Goal: Task Accomplishment & Management: Manage account settings

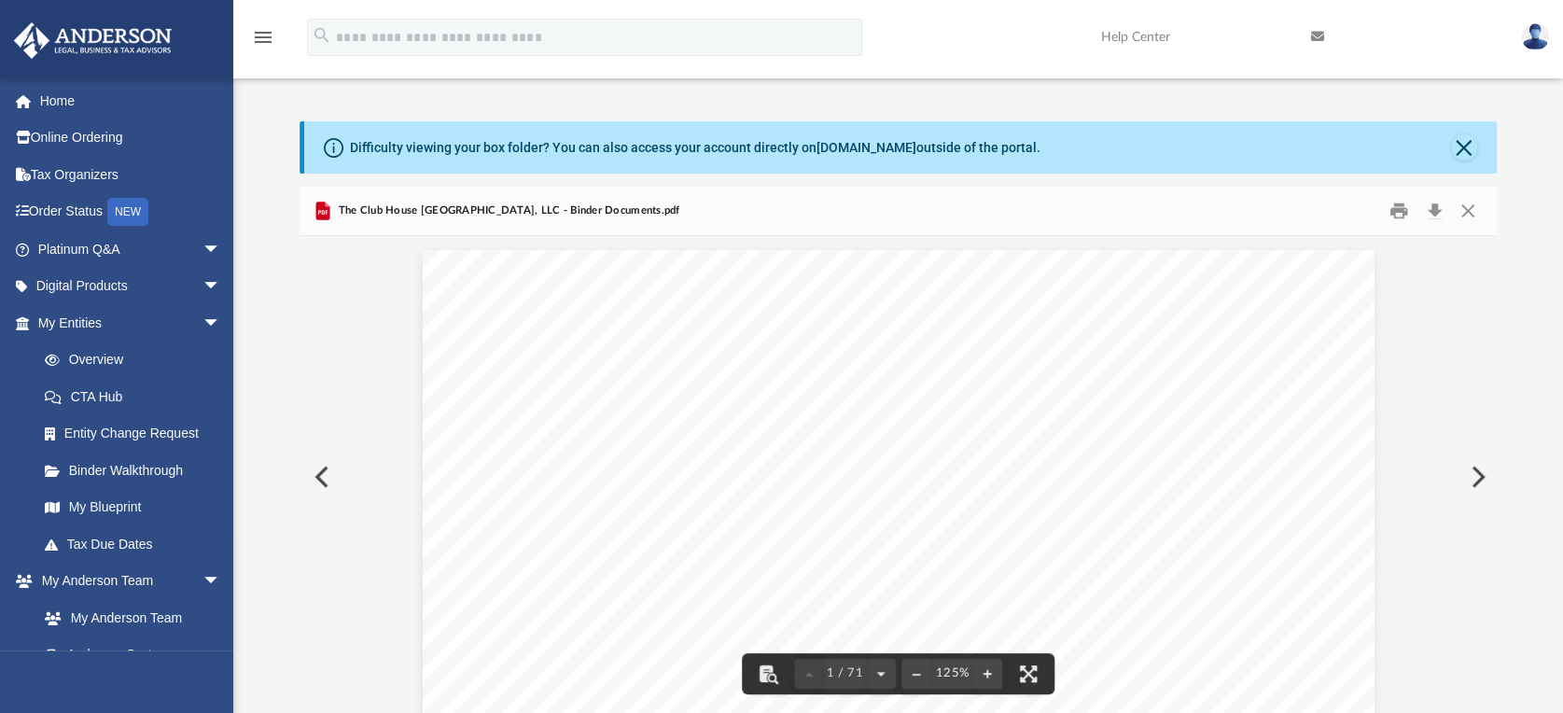
scroll to position [408, 1181]
click at [102, 351] on link "Overview" at bounding box center [137, 360] width 223 height 37
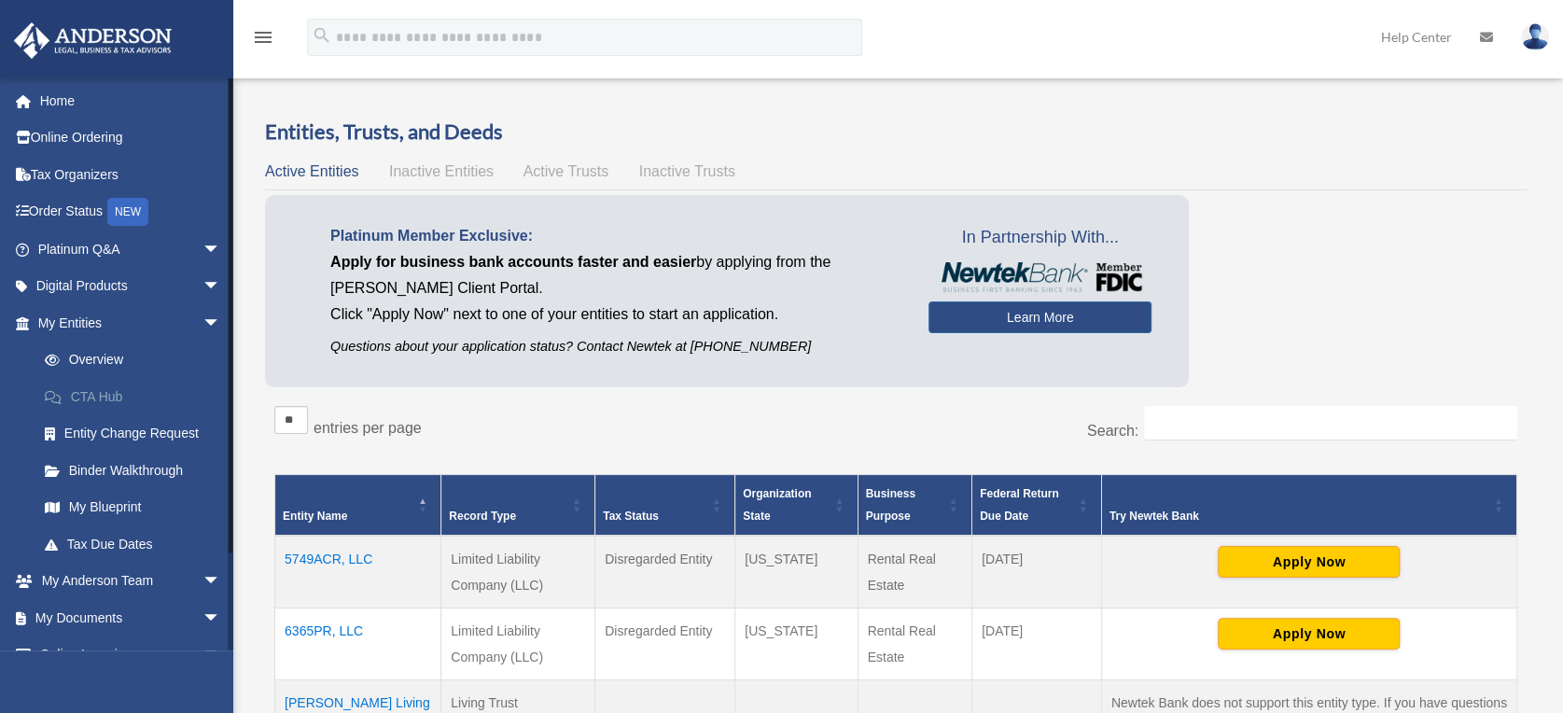
click at [99, 396] on link "CTA Hub" at bounding box center [137, 396] width 223 height 37
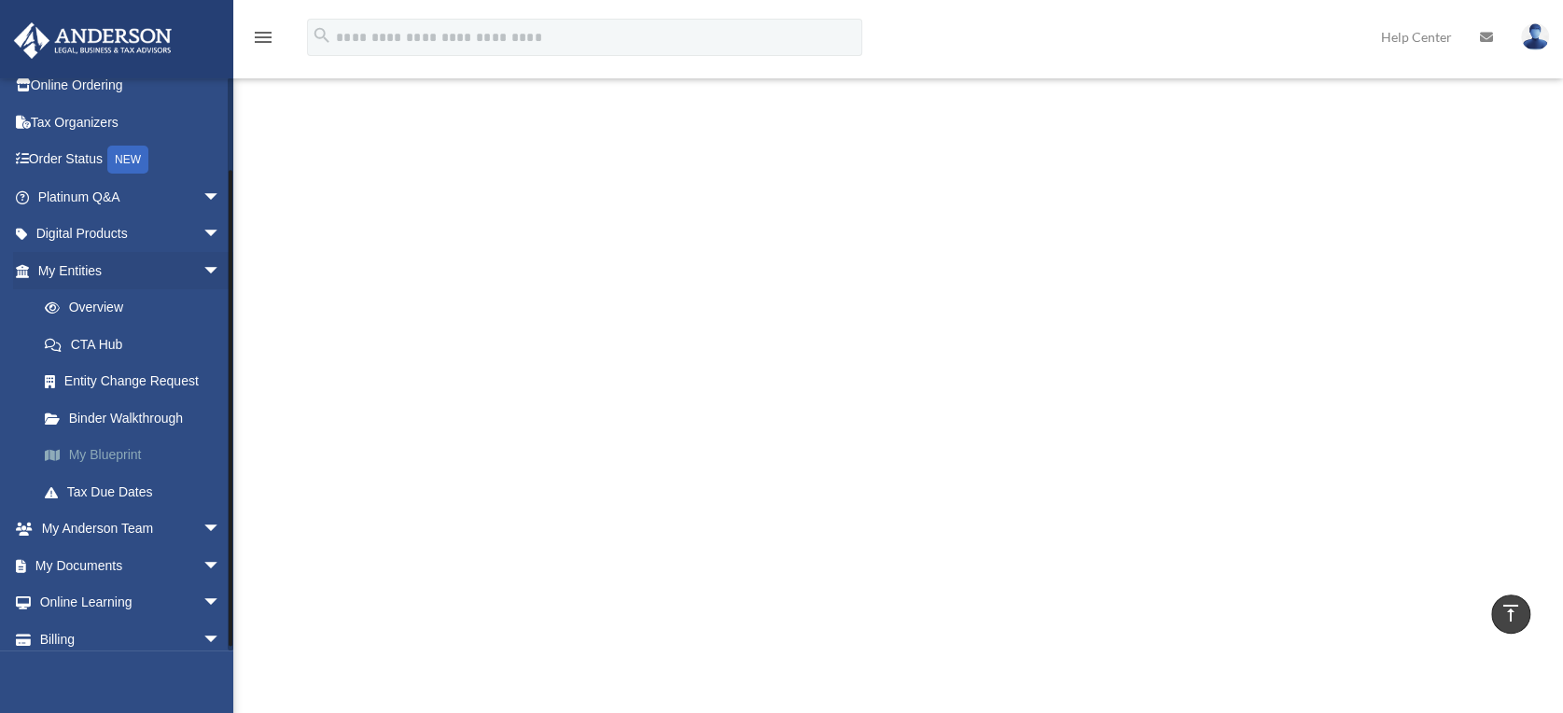
scroll to position [100, 0]
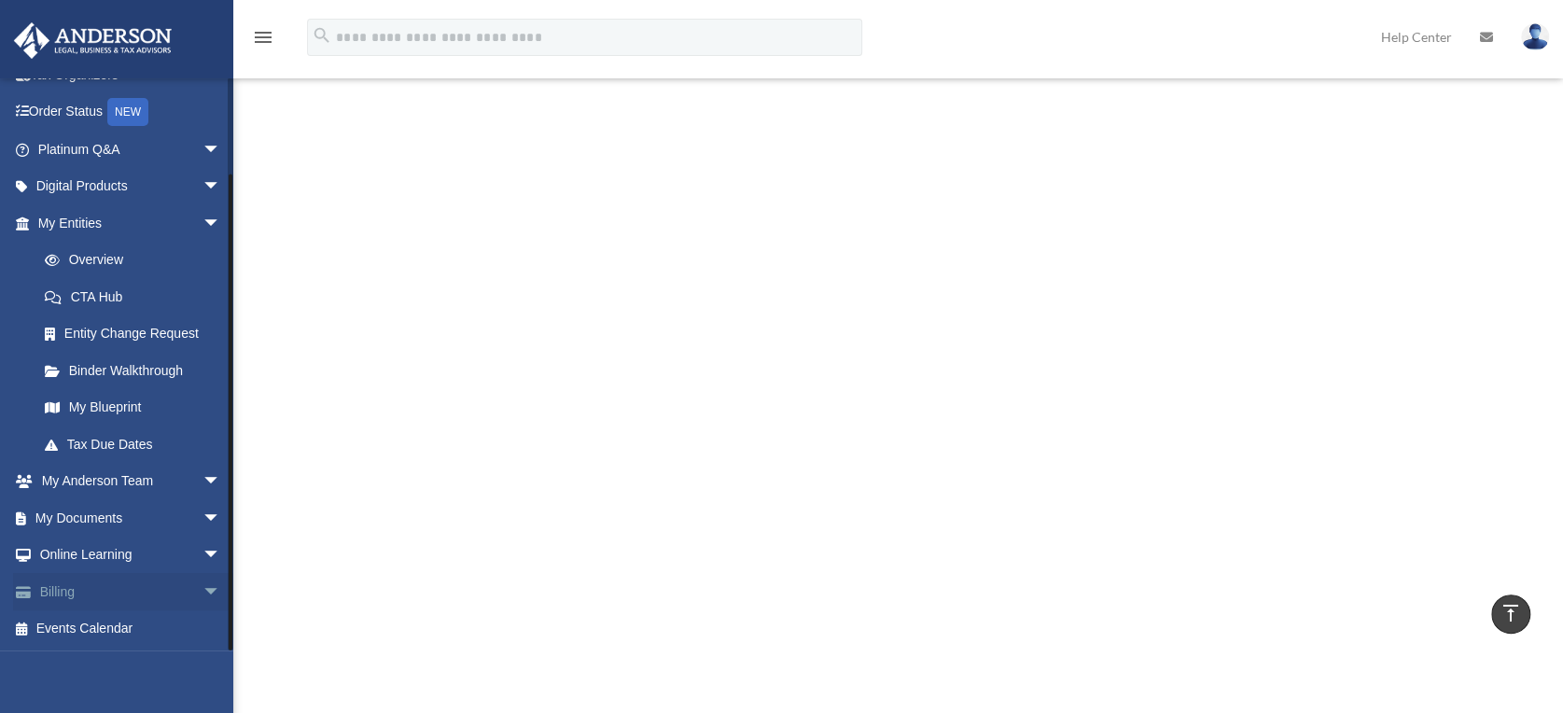
click at [203, 588] on span "arrow_drop_down" at bounding box center [221, 592] width 37 height 38
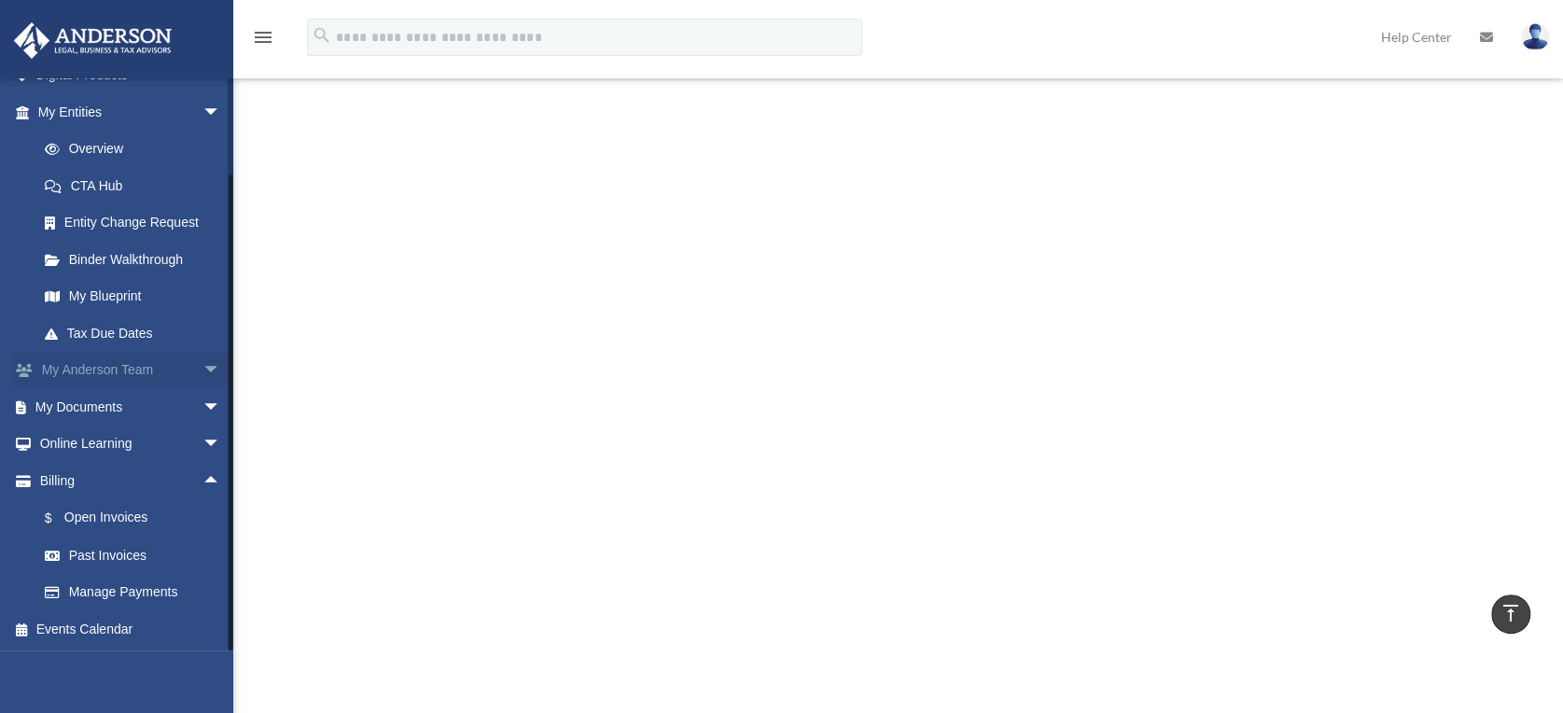
scroll to position [212, 0]
click at [107, 588] on link "Manage Payments" at bounding box center [137, 591] width 223 height 37
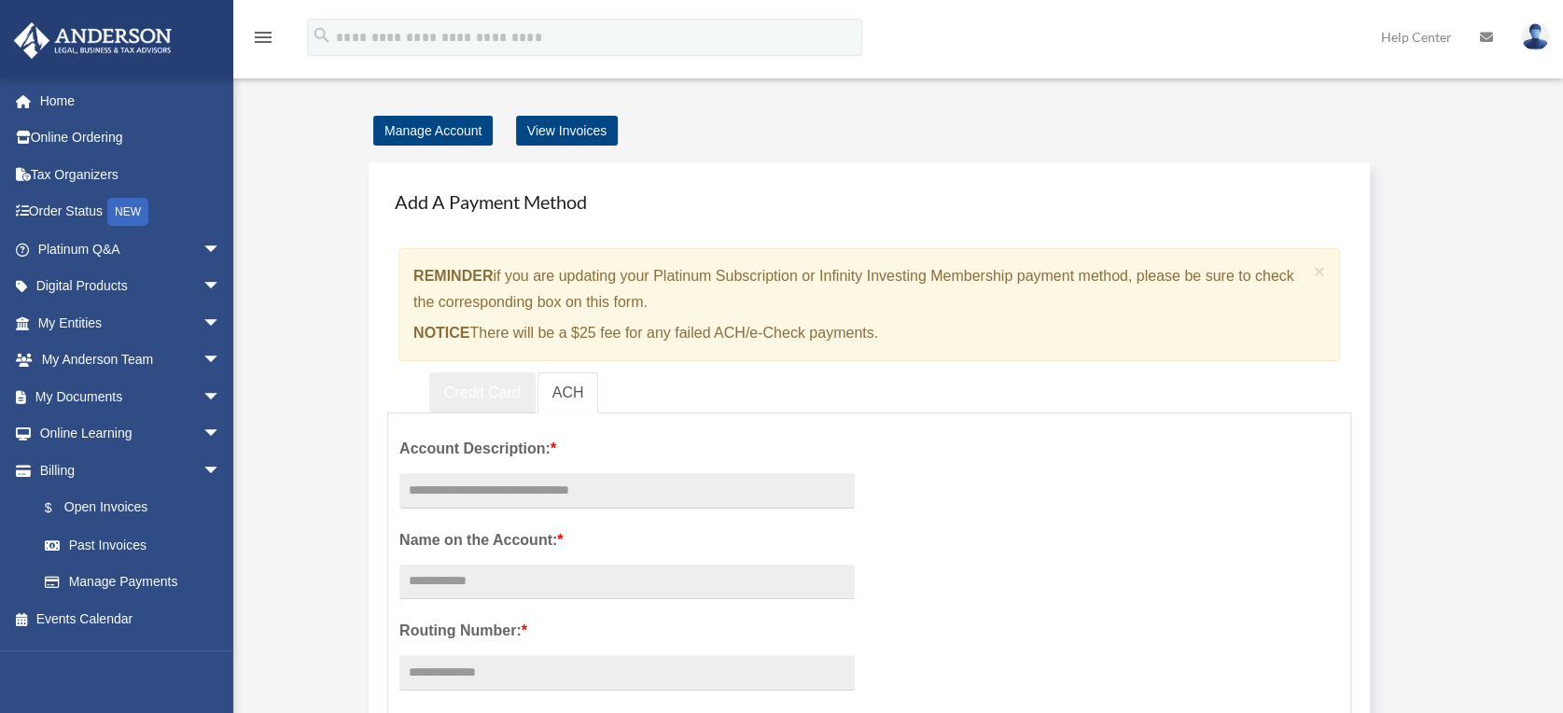
click at [455, 388] on link "Credit Card" at bounding box center [482, 393] width 106 height 42
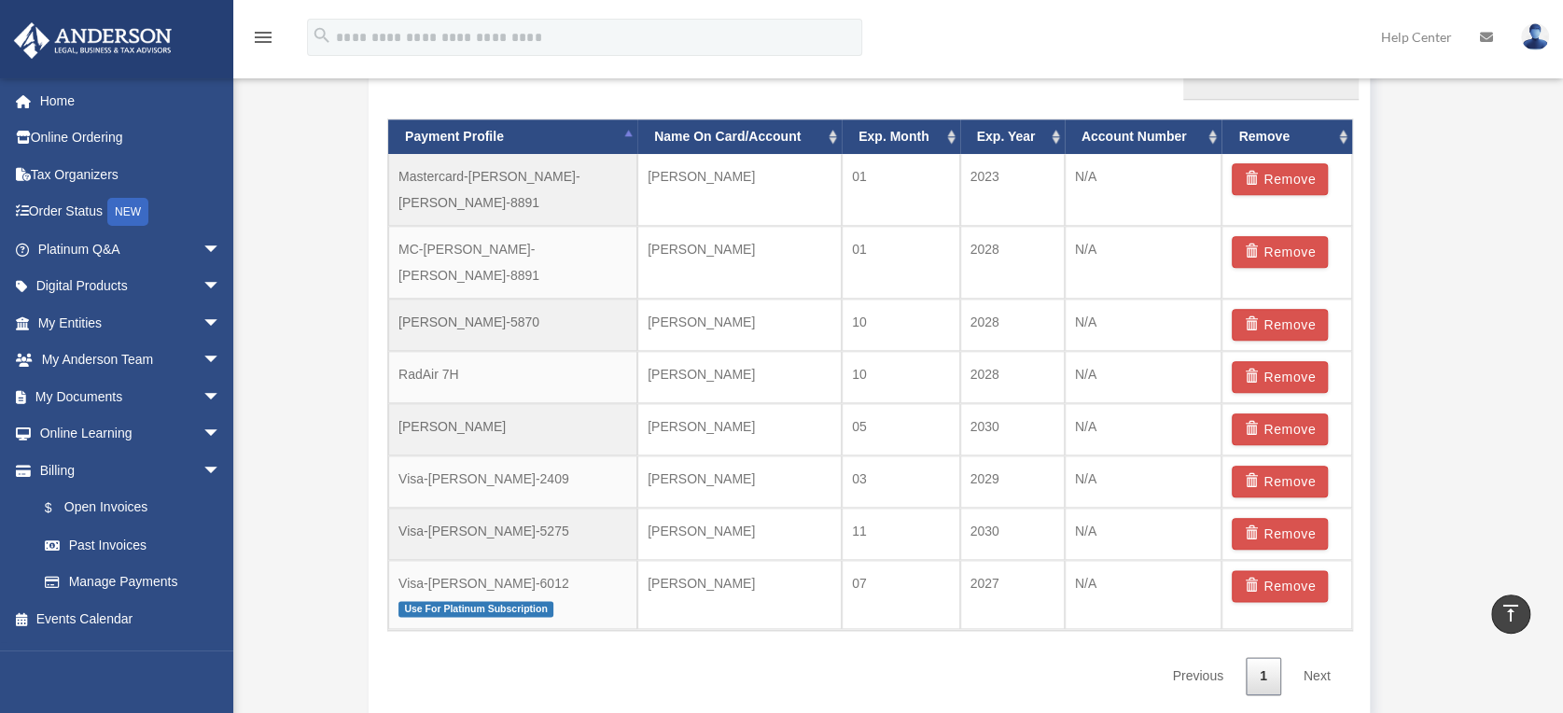
scroll to position [1141, 0]
